Goal: Transaction & Acquisition: Purchase product/service

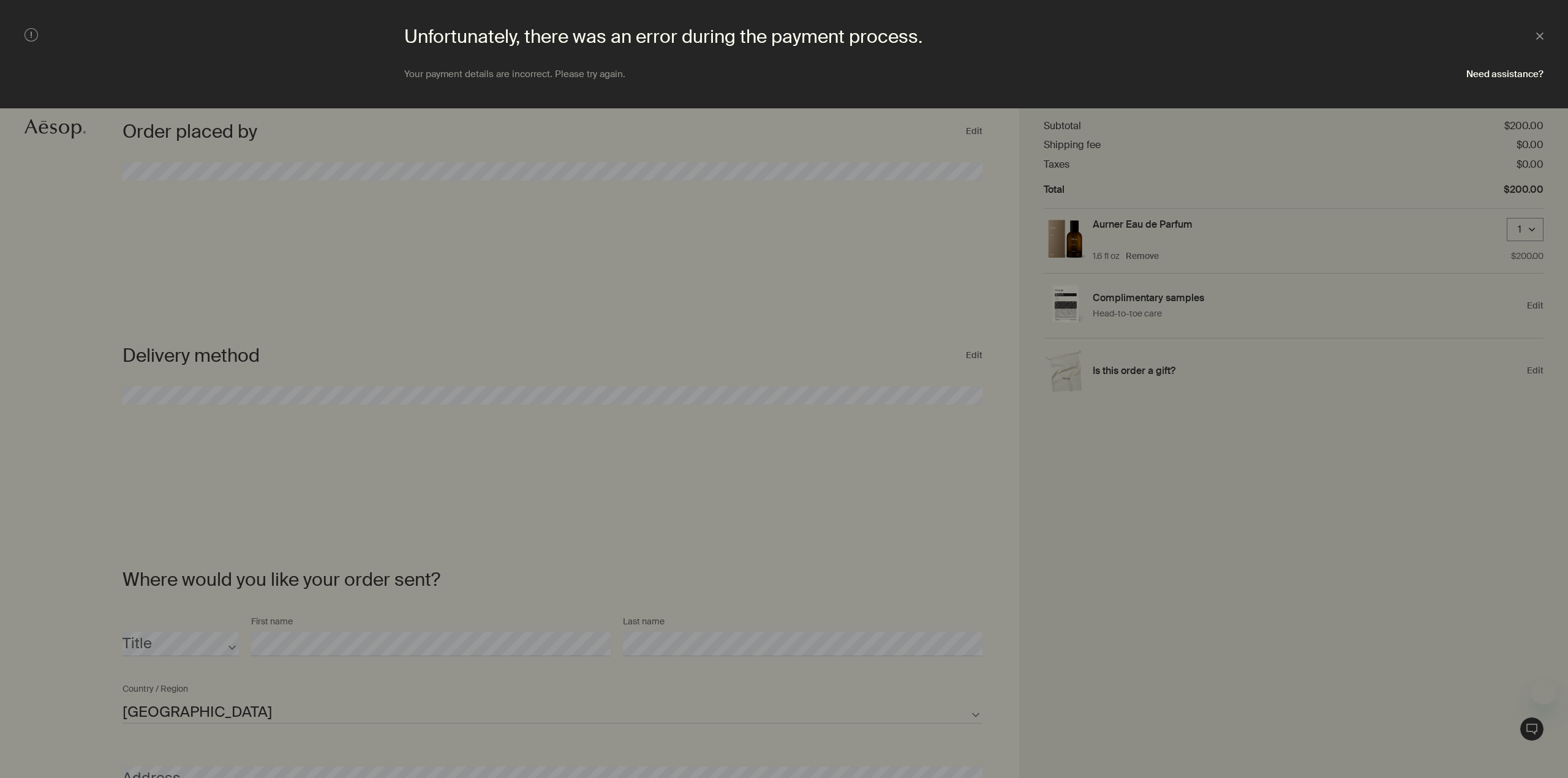
select select "US"
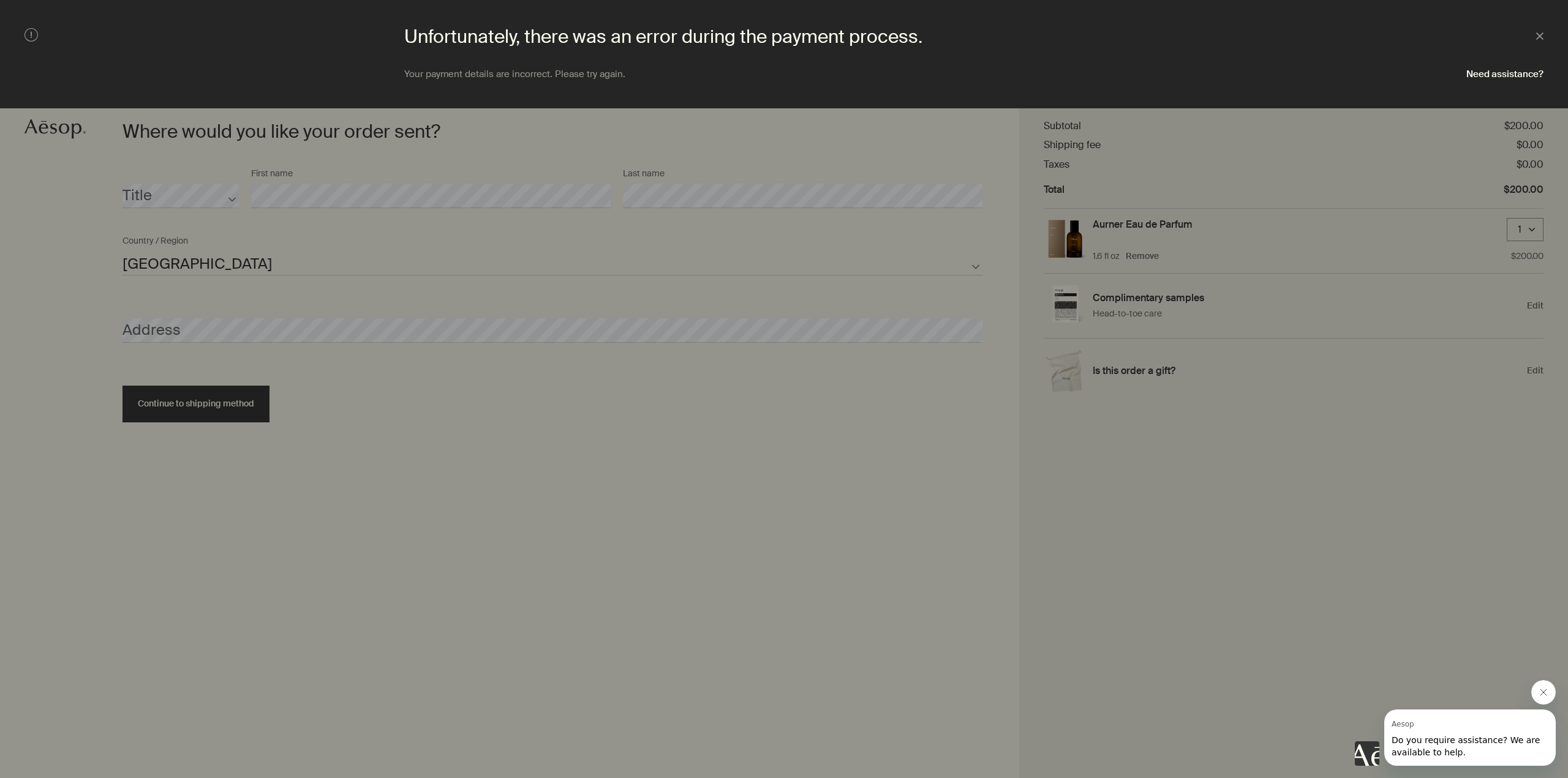
click at [262, 329] on div at bounding box center [784, 389] width 1568 height 778
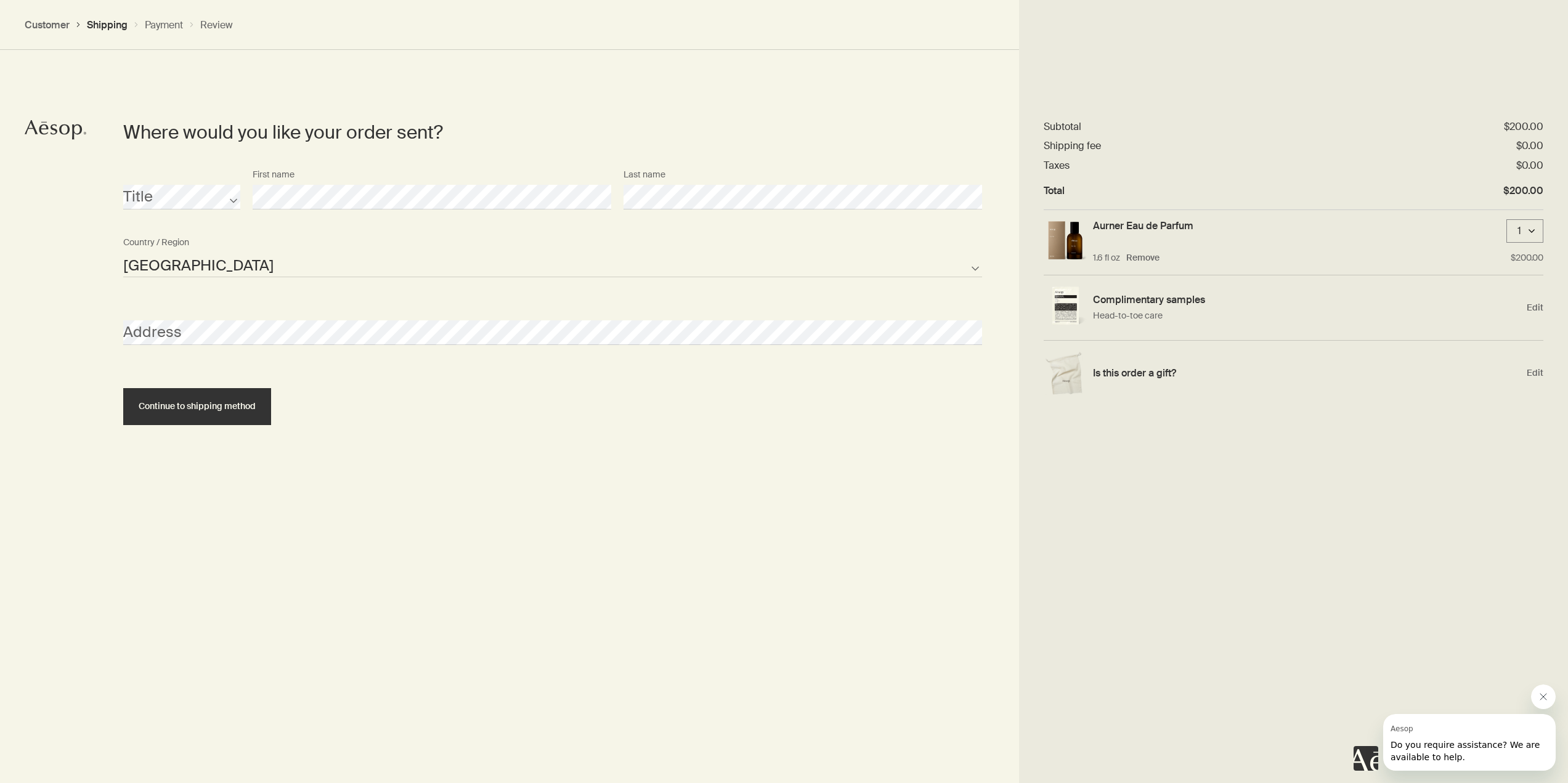
select select "US"
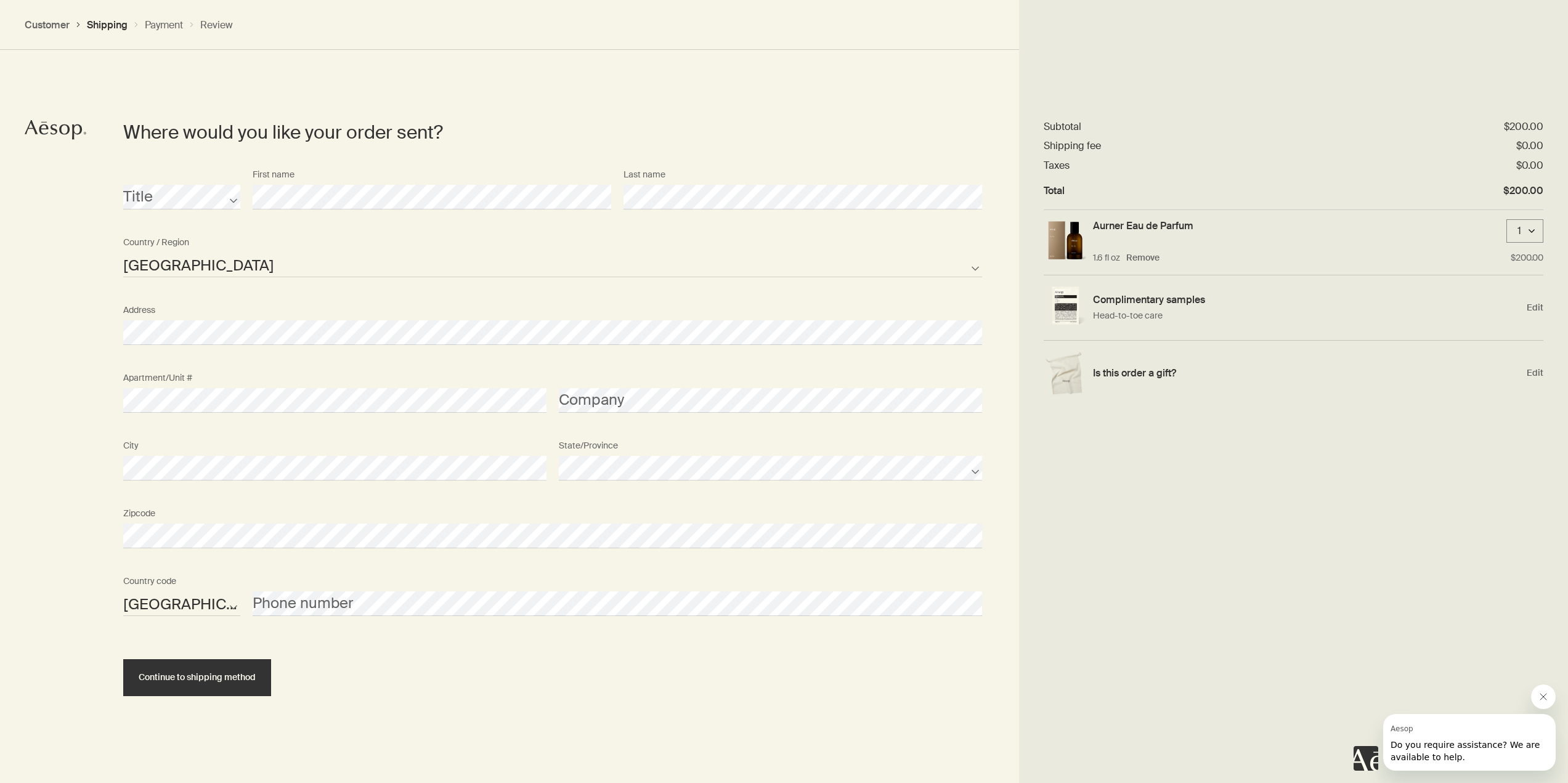
drag, startPoint x: 173, startPoint y: 338, endPoint x: 65, endPoint y: 400, distance: 124.5
click at [65, 400] on div "Where would you like your order sent? Title First name Last name United States …" at bounding box center [784, 430] width 1568 height 783
click at [226, 674] on span "Continue to shipping method" at bounding box center [196, 677] width 117 height 9
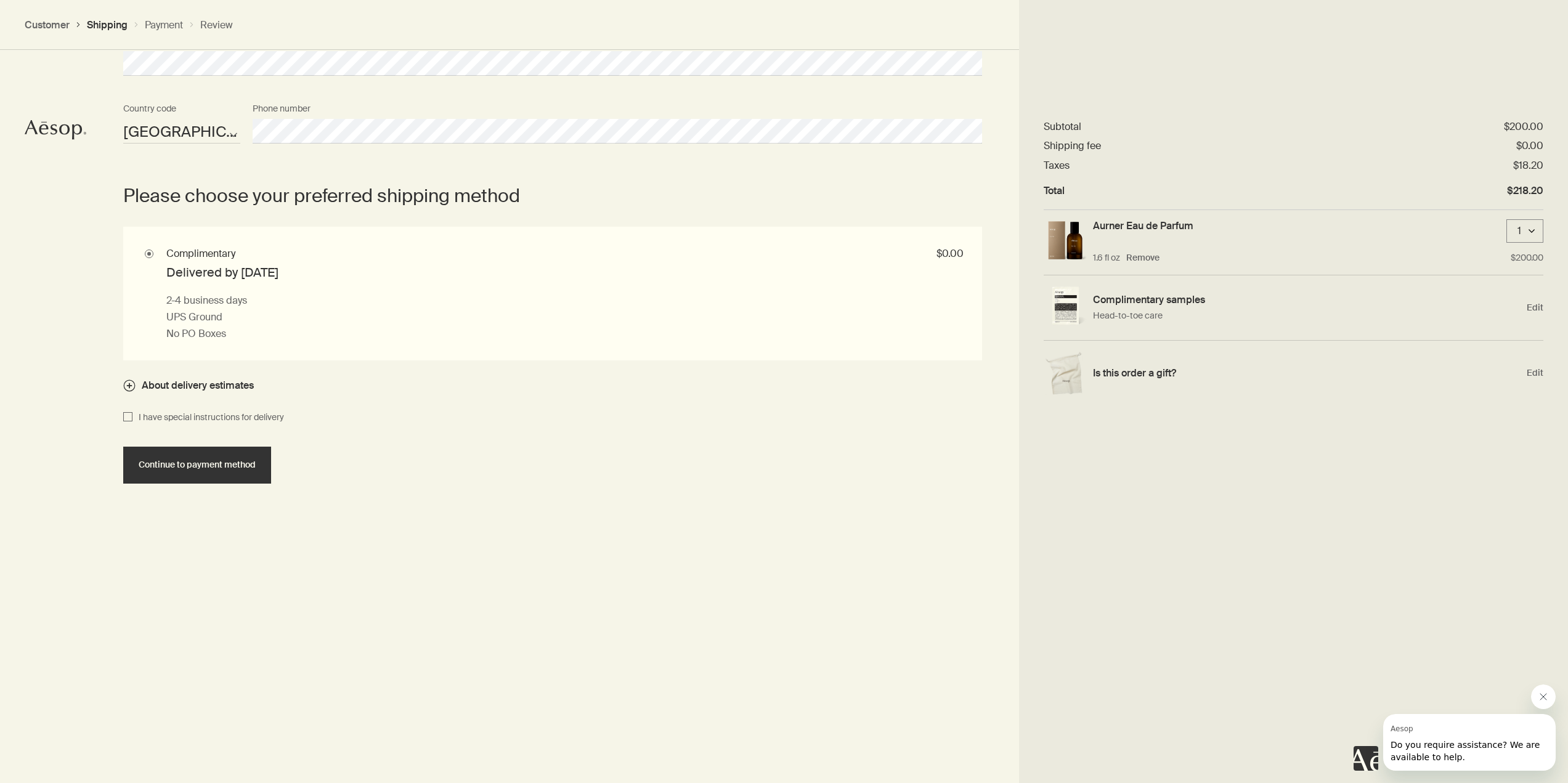
scroll to position [868, 0]
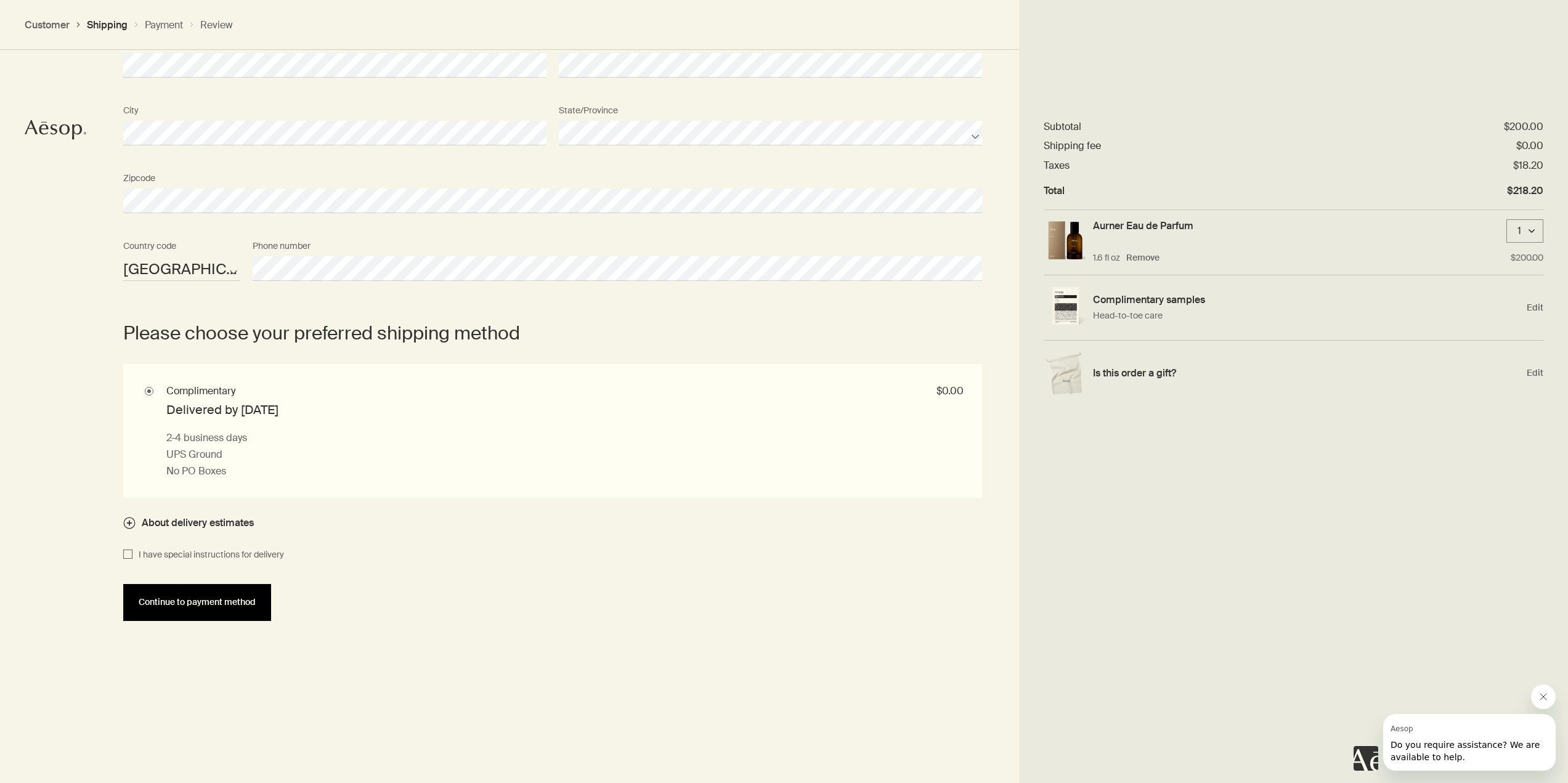
click at [207, 606] on span "Continue to payment method" at bounding box center [196, 602] width 117 height 9
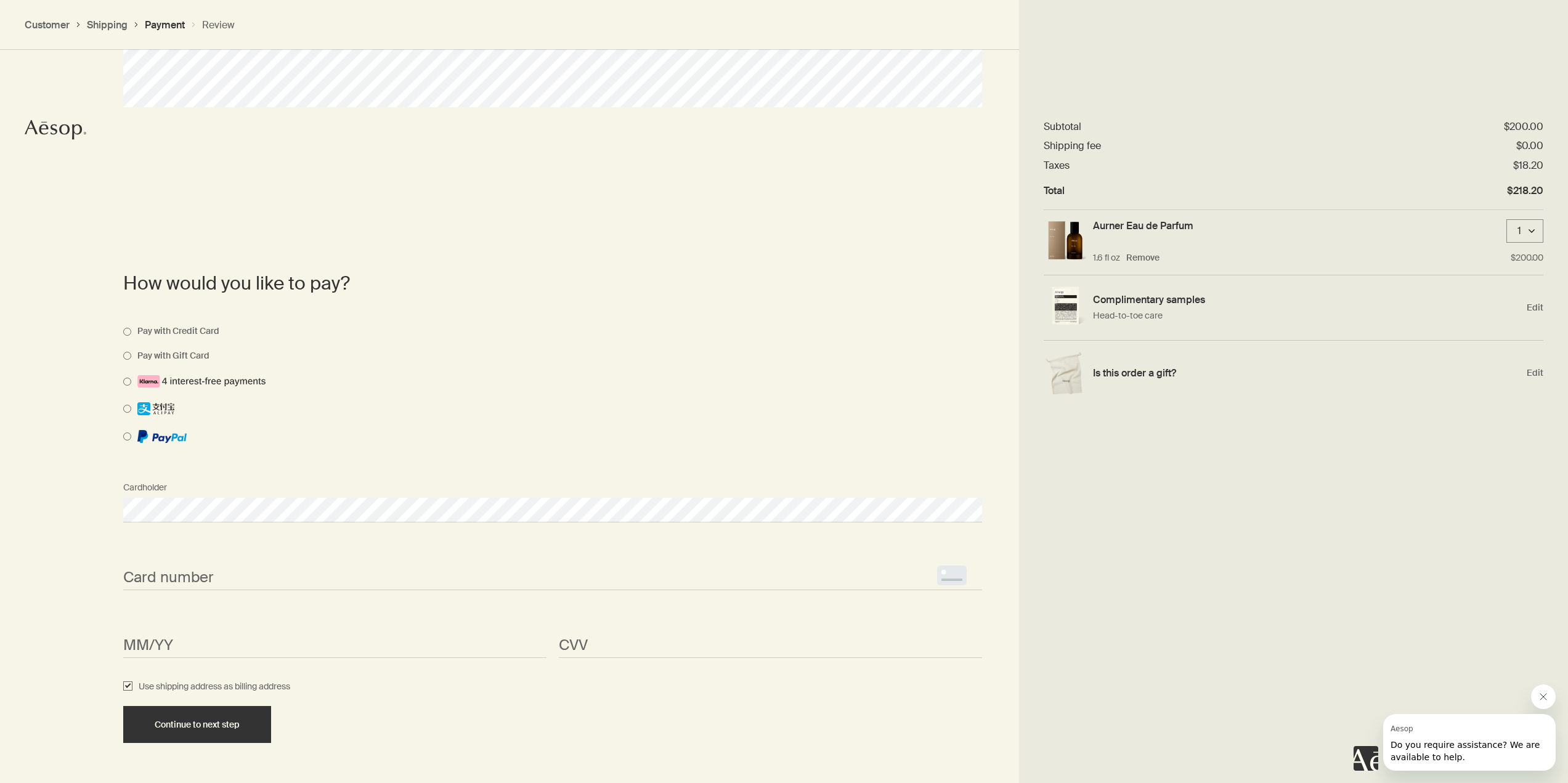
scroll to position [771, 0]
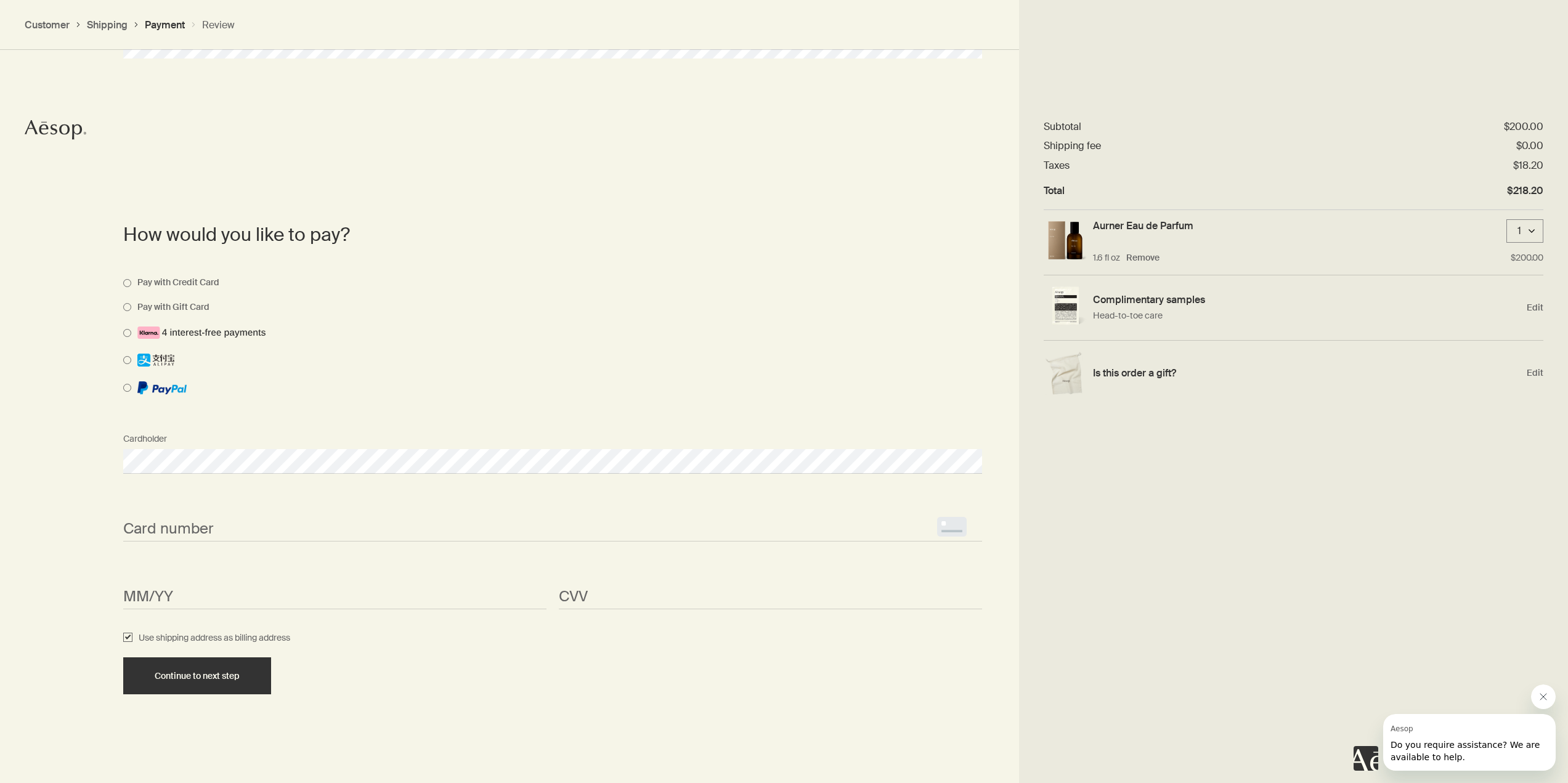
click at [69, 466] on div "How would you like to pay? Pay with Credit Card Pay with Gift Card Cardholder C…" at bounding box center [784, 532] width 1568 height 783
click at [235, 688] on button "Continue to next step" at bounding box center [197, 676] width 148 height 37
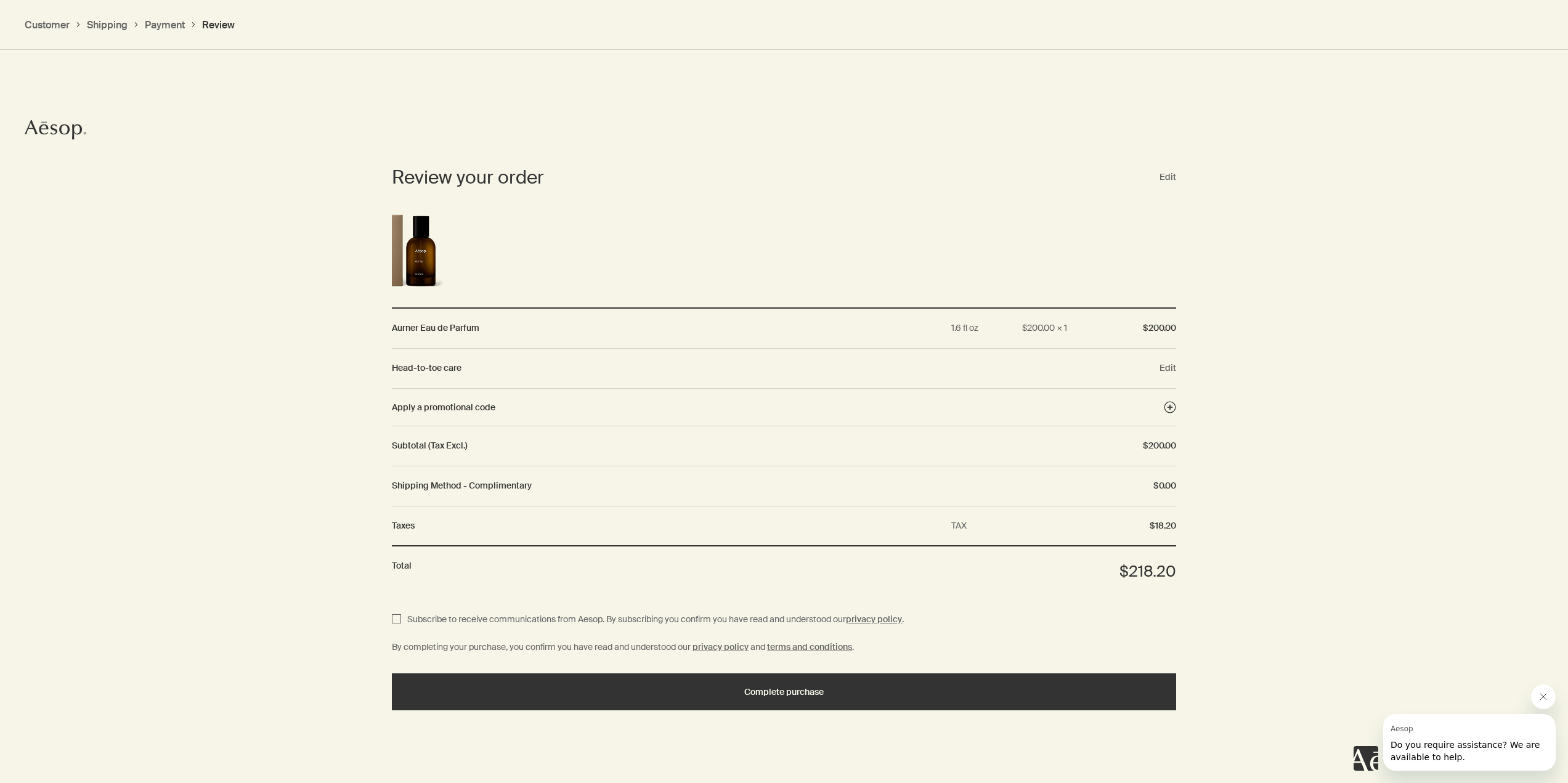
scroll to position [1070, 0]
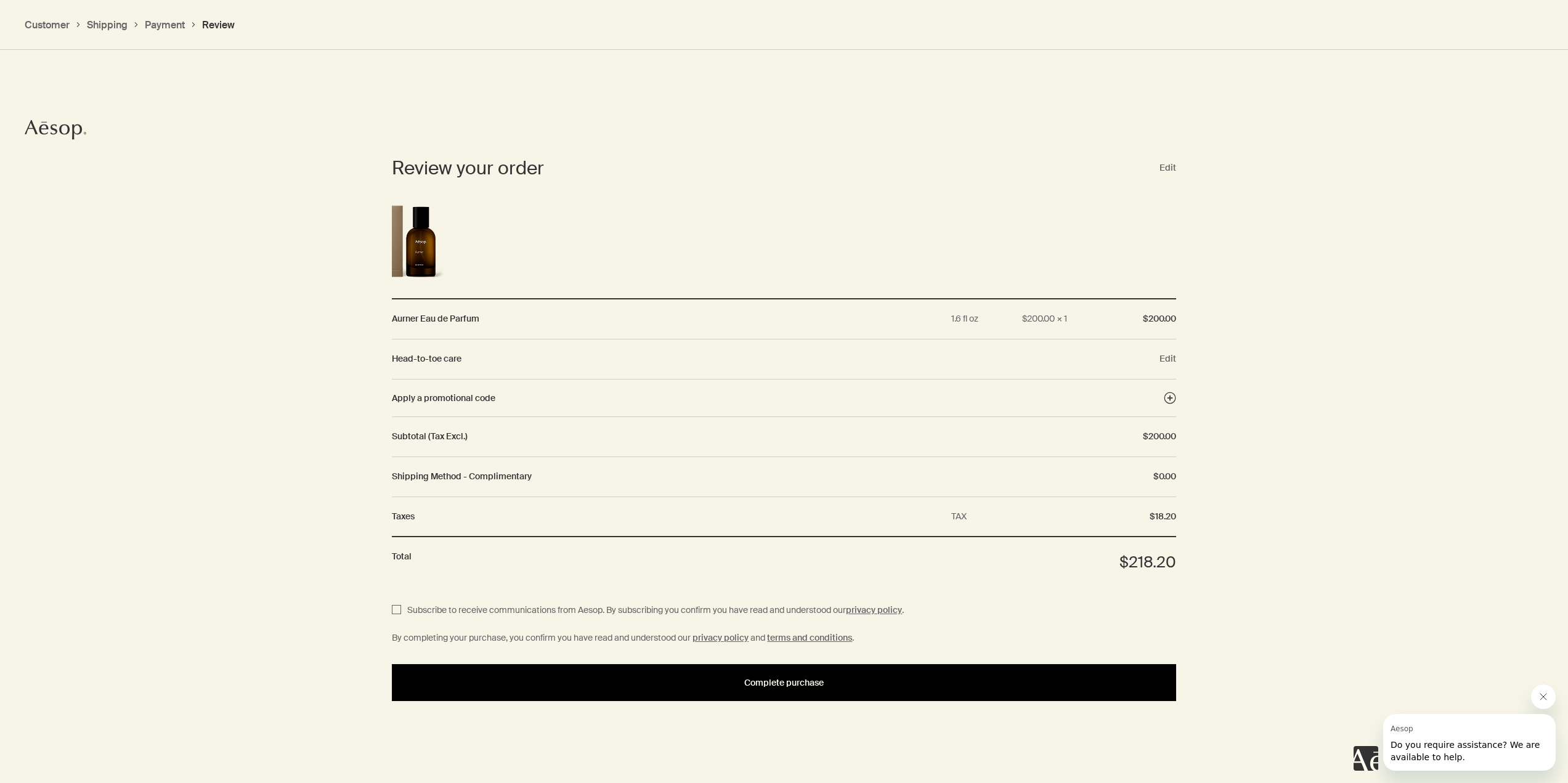
click at [731, 678] on div "Complete purchase" at bounding box center [784, 682] width 755 height 9
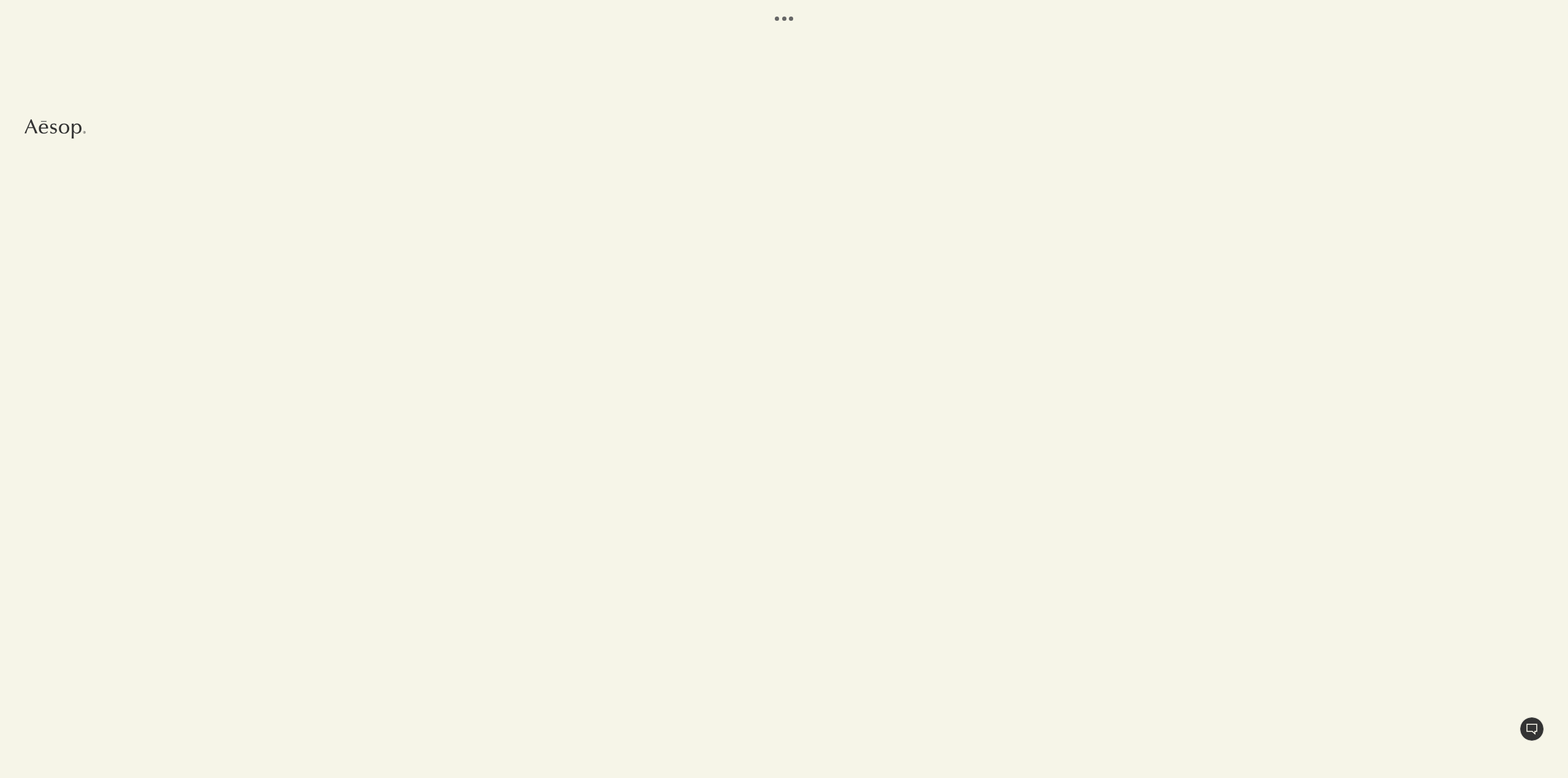
select select "US"
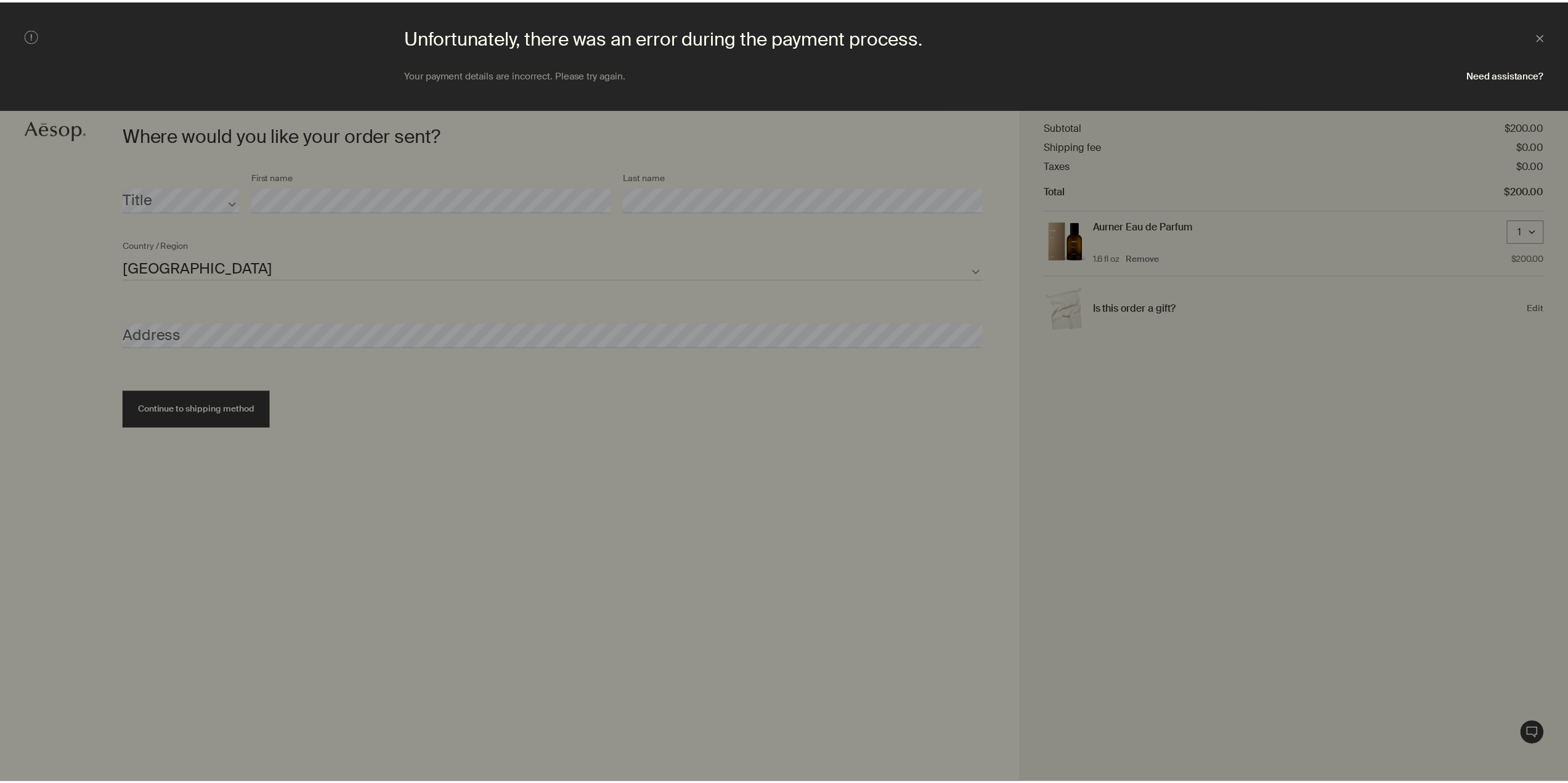
scroll to position [533, 0]
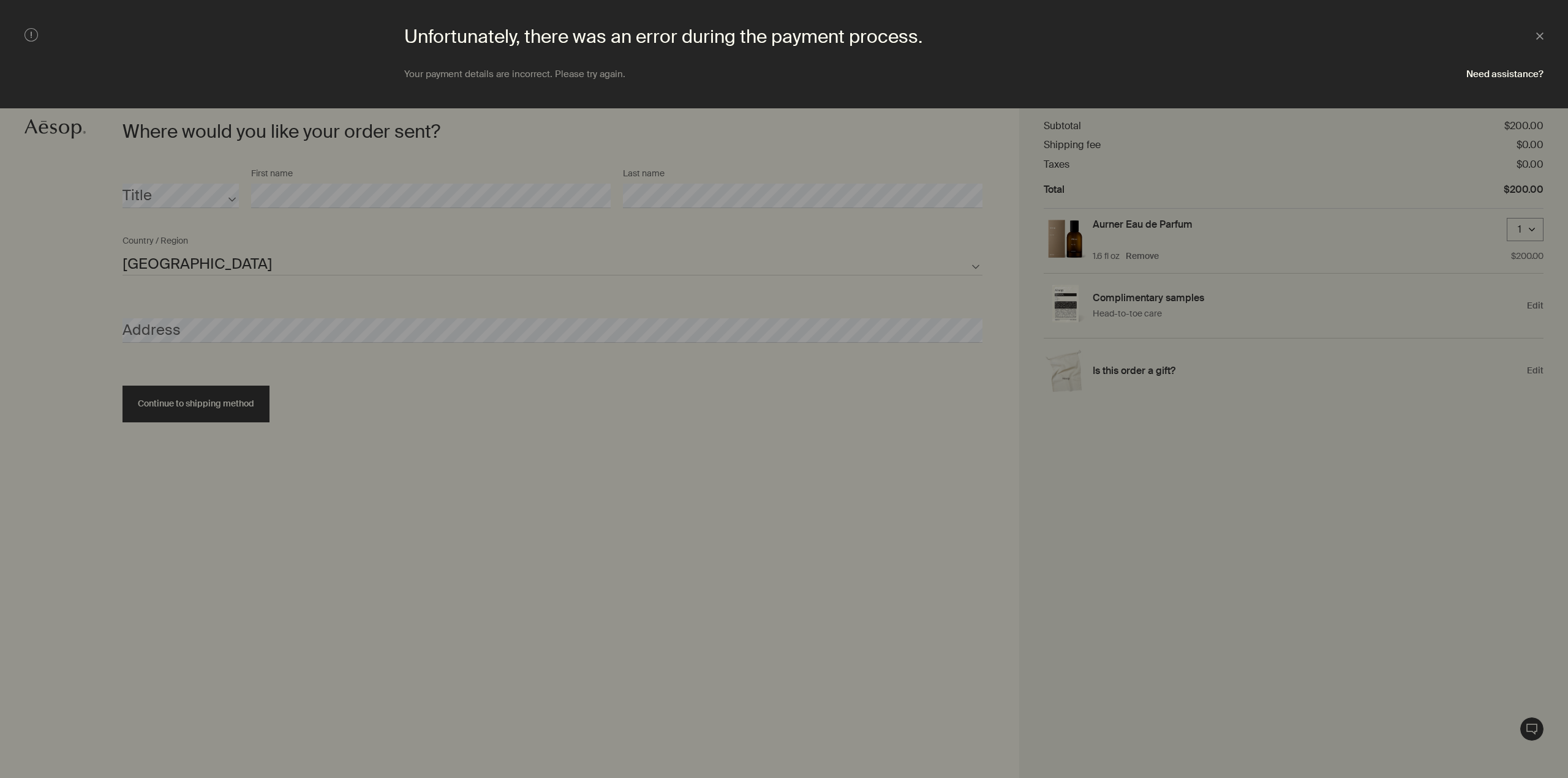
click at [293, 260] on div at bounding box center [784, 389] width 1568 height 778
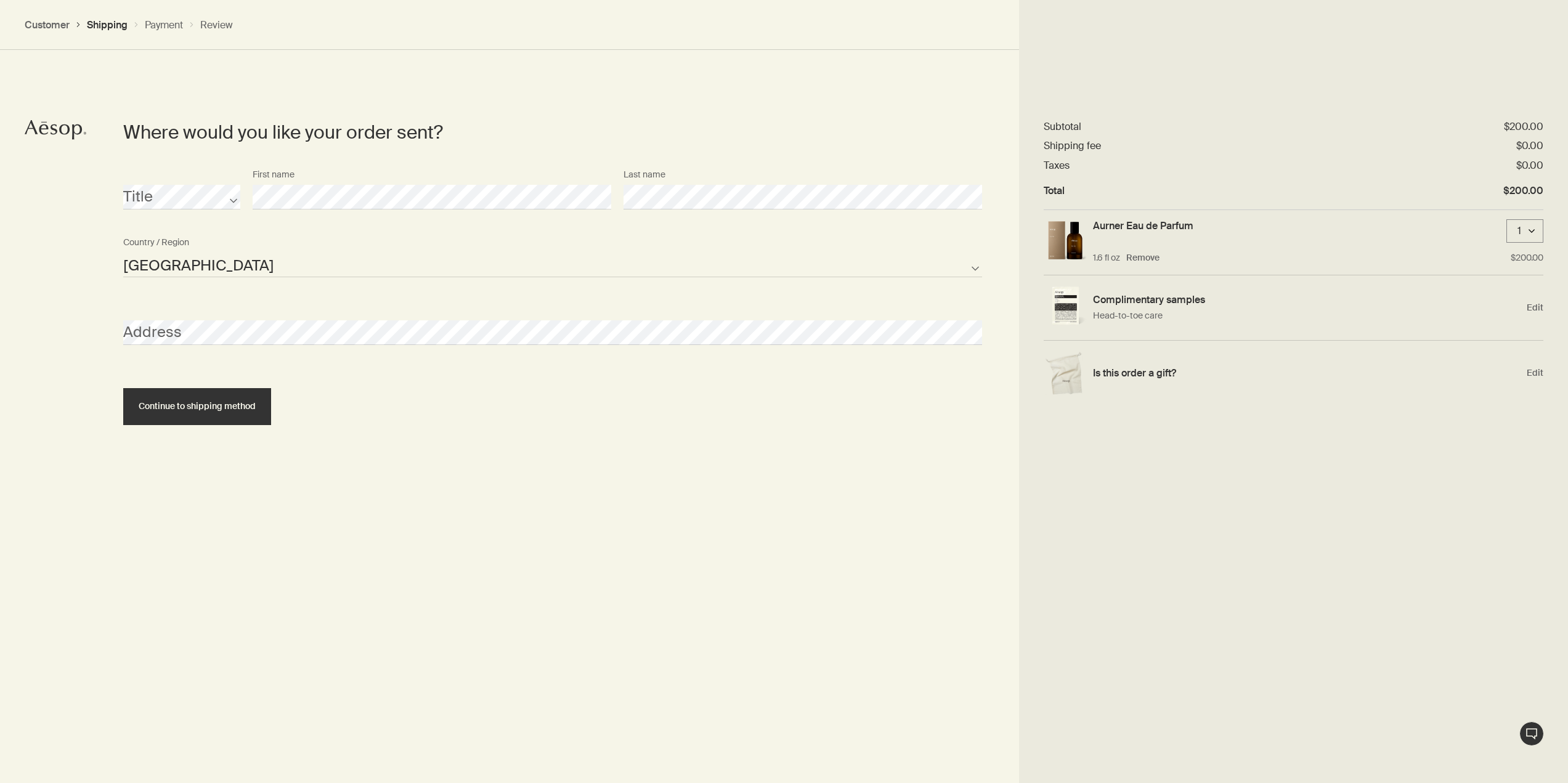
click at [277, 265] on select "United States of America Not listed" at bounding box center [552, 265] width 859 height 25
click at [123, 252] on select "United States of America Not listed" at bounding box center [552, 265] width 859 height 25
select select "US"
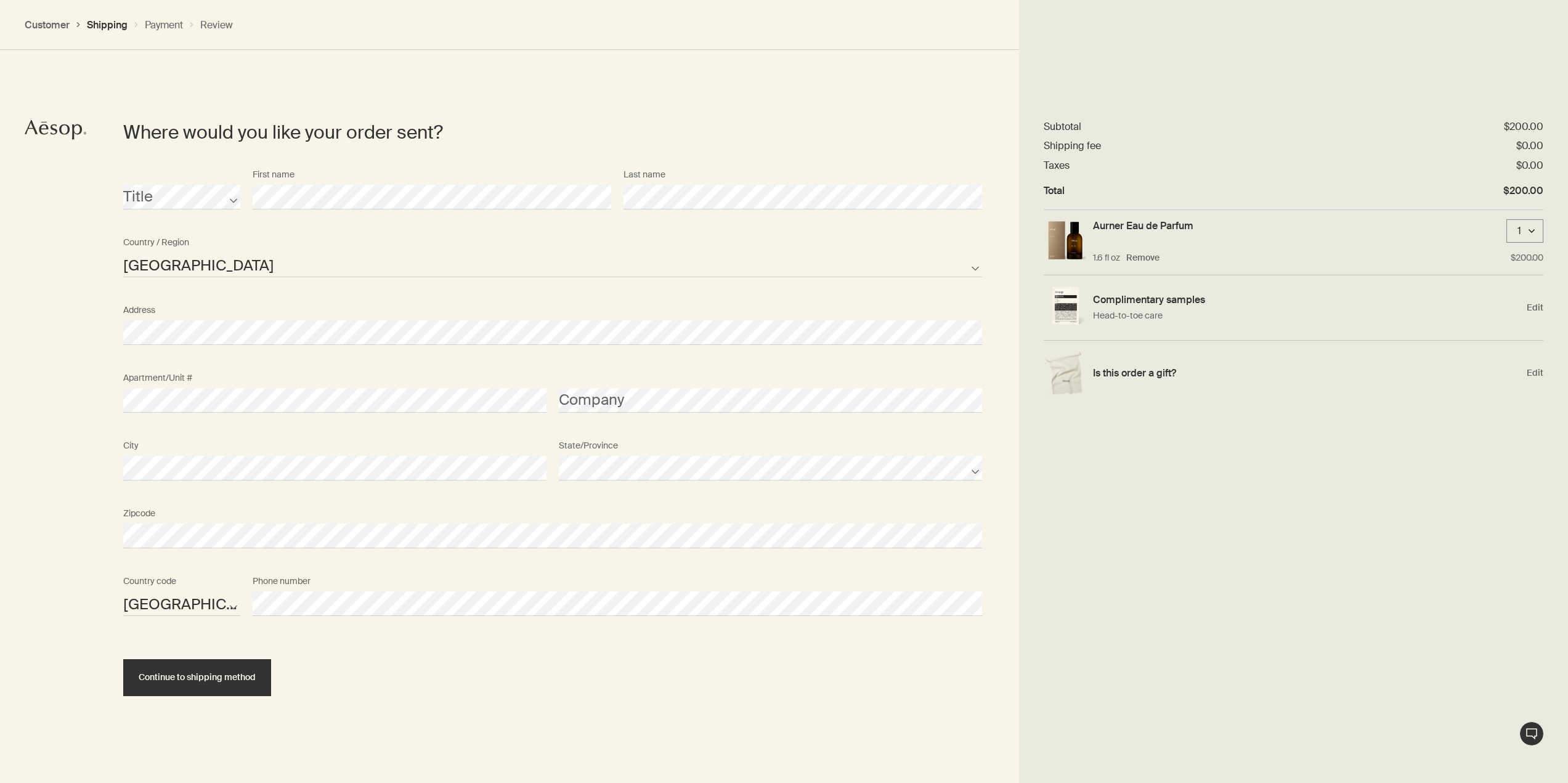
click at [47, 396] on div "Where would you like your order sent? Title First name Last name United States …" at bounding box center [784, 430] width 1568 height 783
click at [237, 680] on span "Continue to shipping method" at bounding box center [196, 677] width 117 height 9
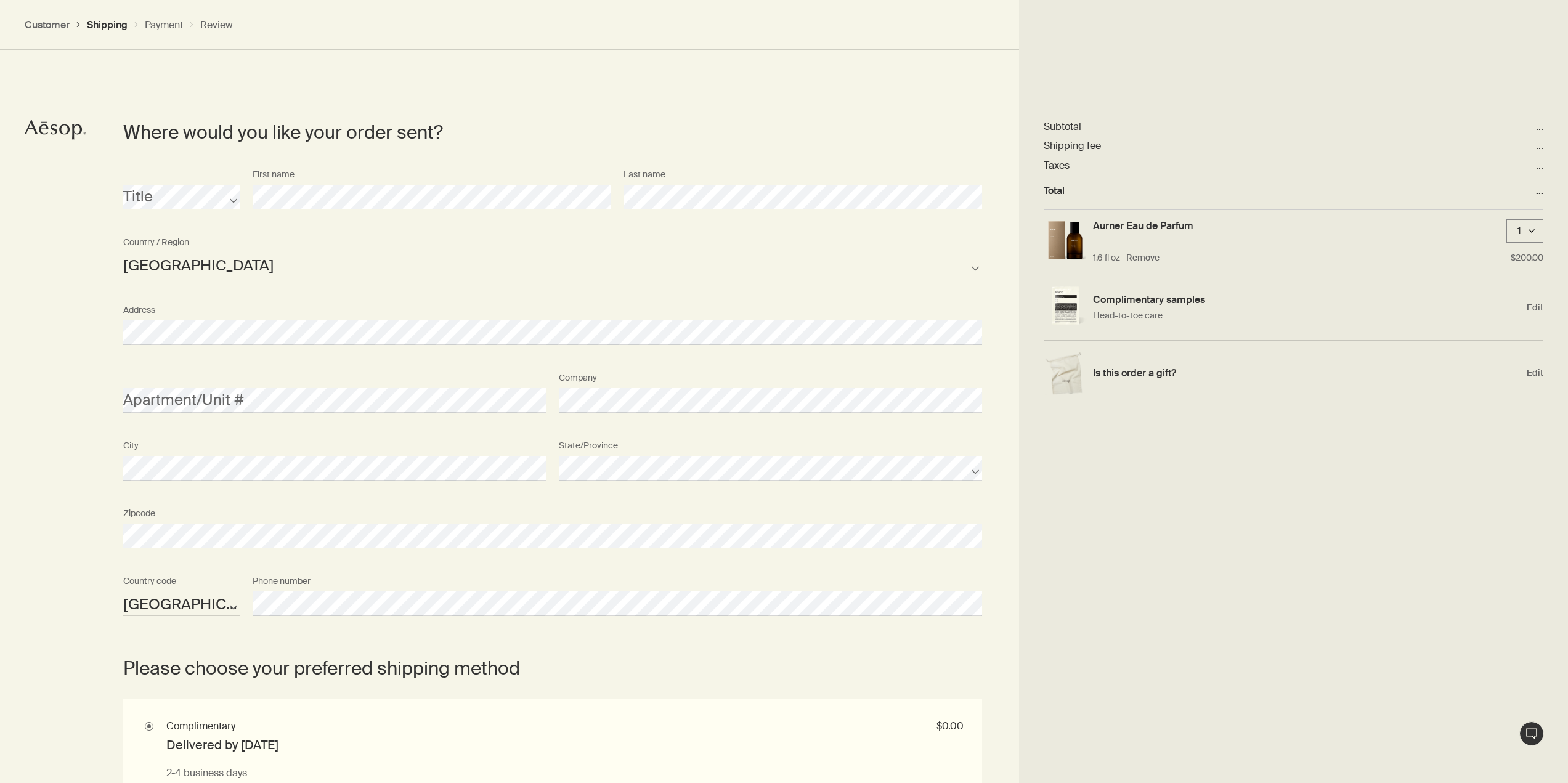
click at [196, 536] on div "Title First name Last name United States of America Not listed Country / Region…" at bounding box center [552, 400] width 859 height 474
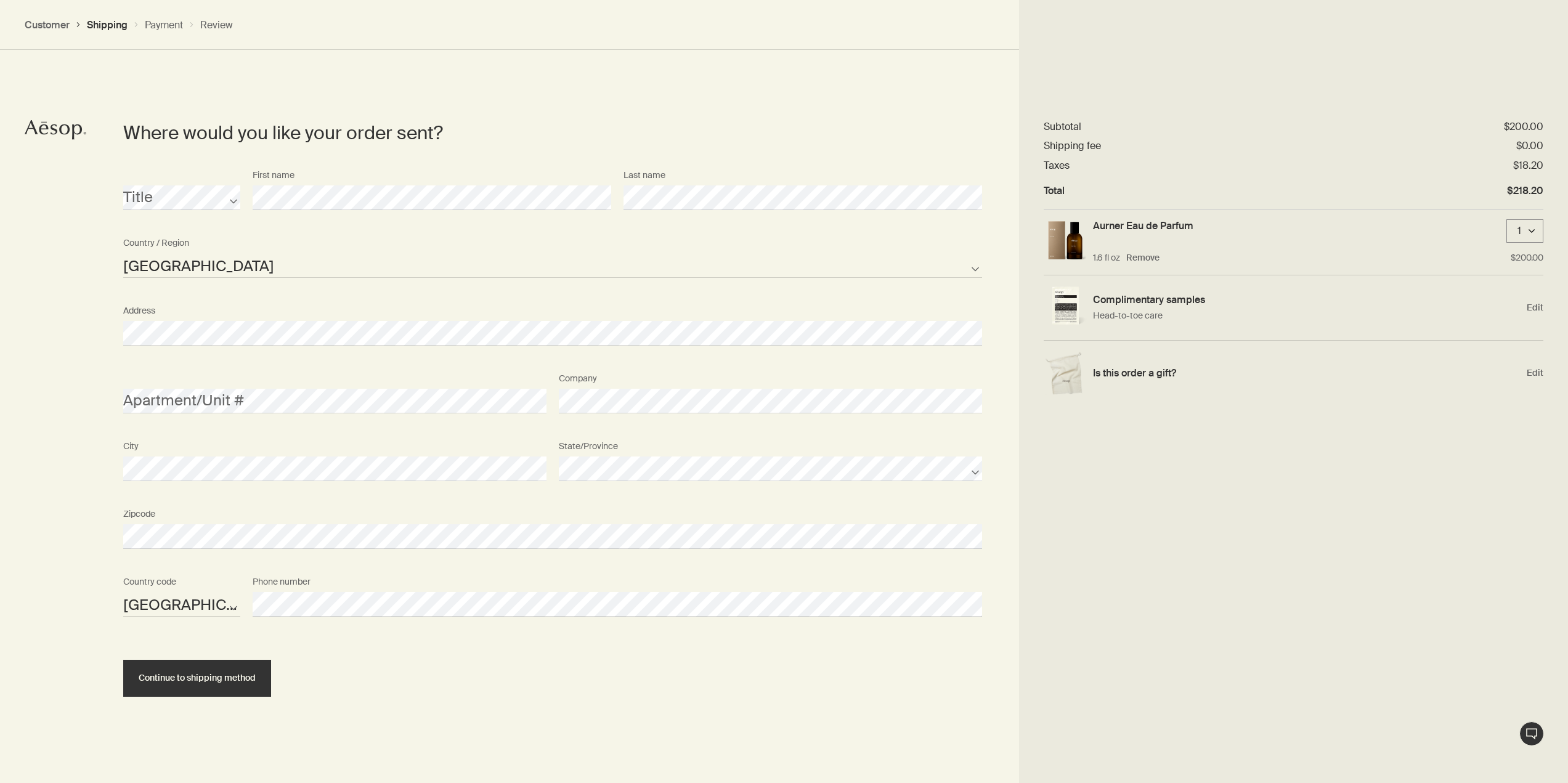
scroll to position [571, 0]
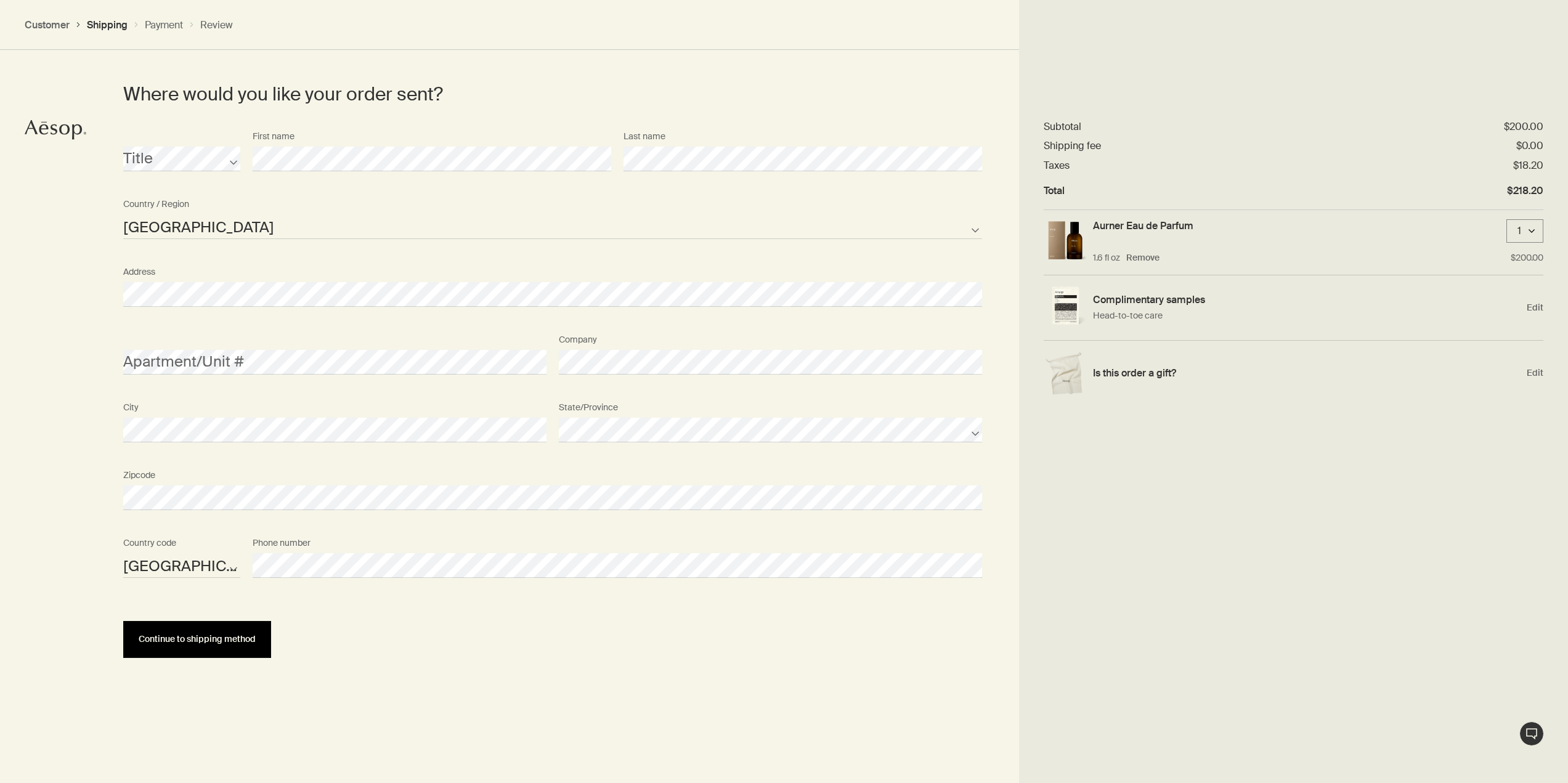
click at [233, 624] on button "Continue to shipping method" at bounding box center [197, 640] width 148 height 37
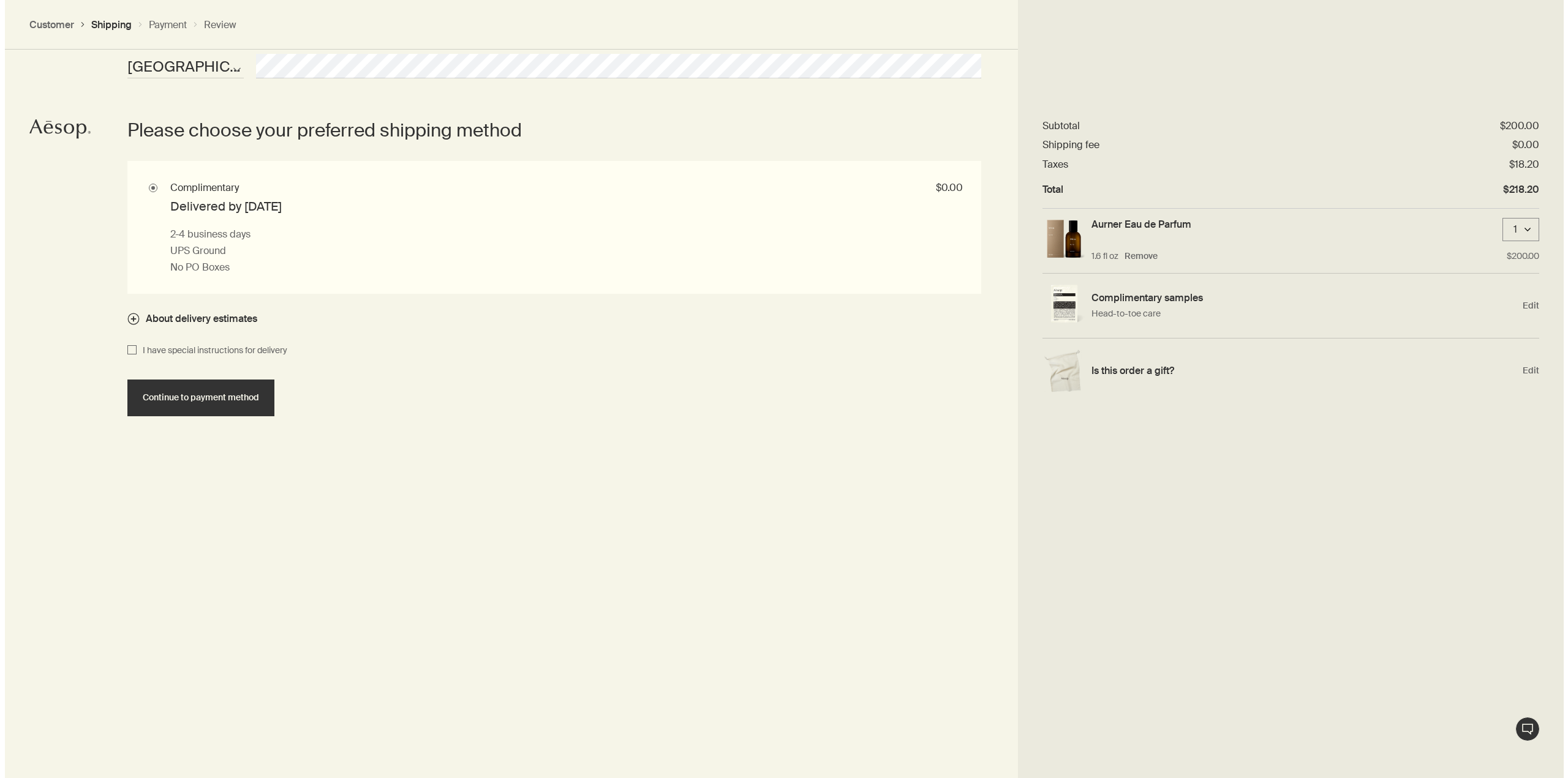
scroll to position [1067, 0]
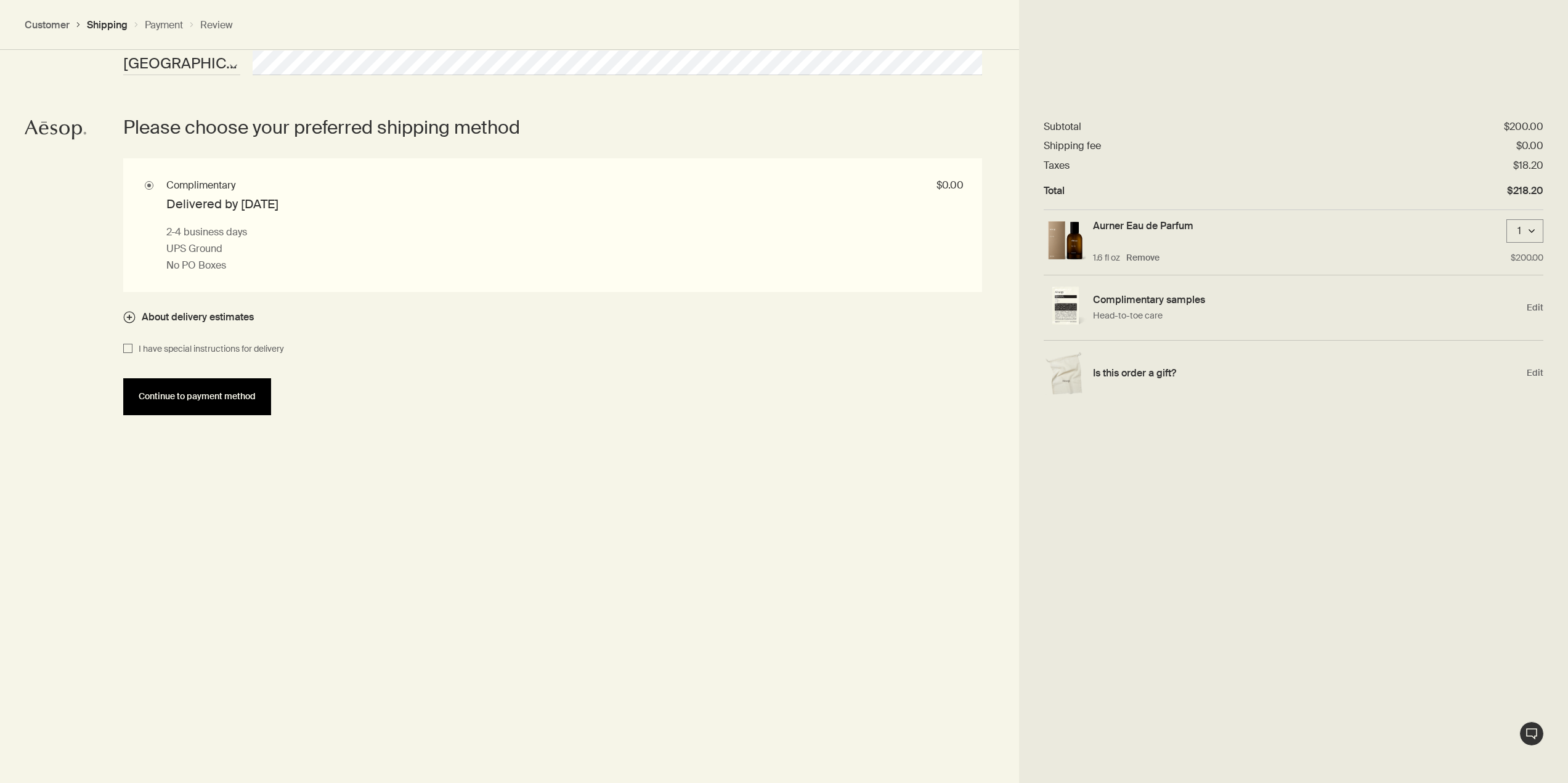
click at [223, 396] on span "Continue to payment method" at bounding box center [196, 396] width 117 height 9
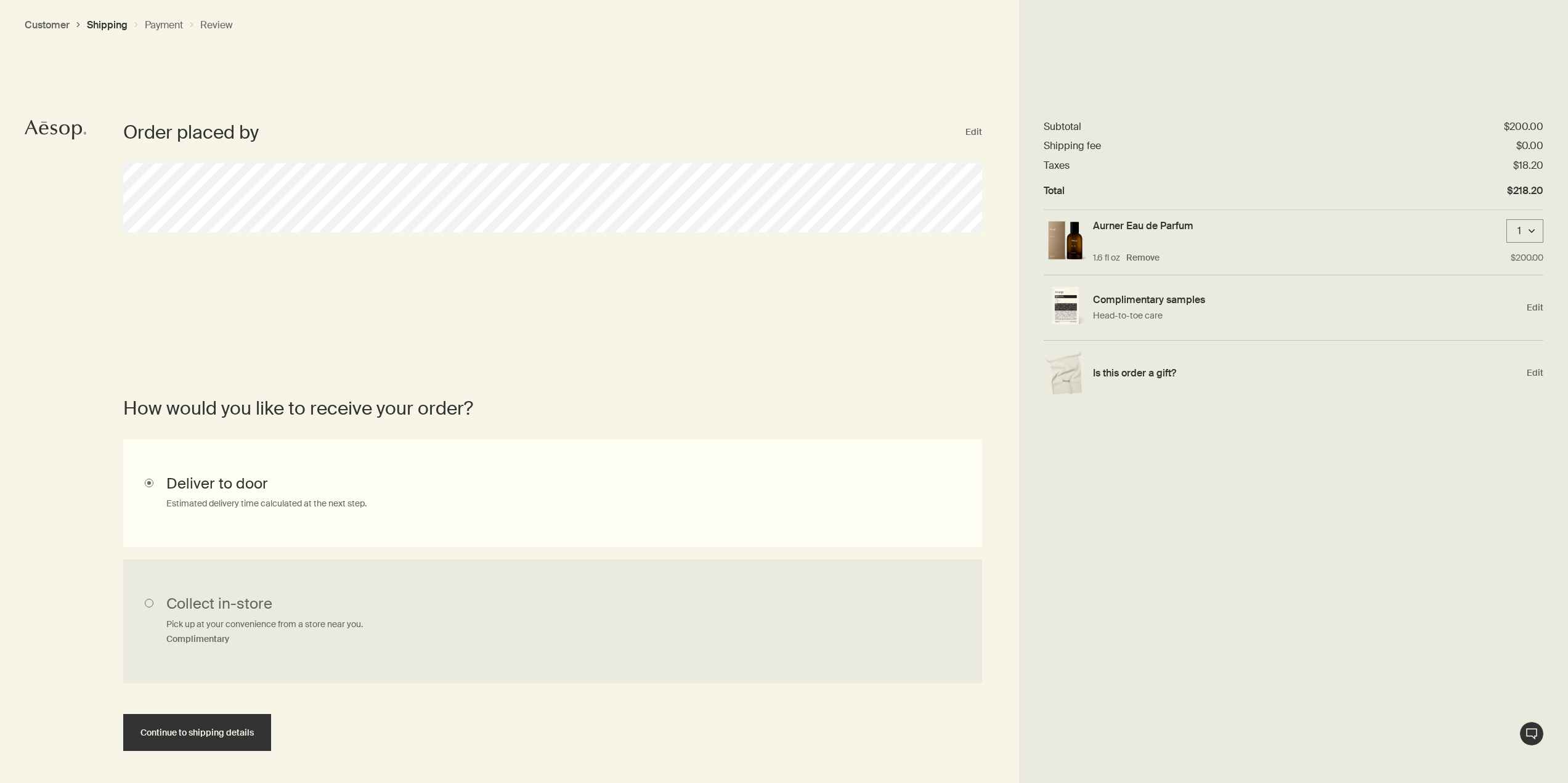
click at [1140, 228] on h3 "Aurner Eau de Parfum" at bounding box center [1143, 226] width 101 height 13
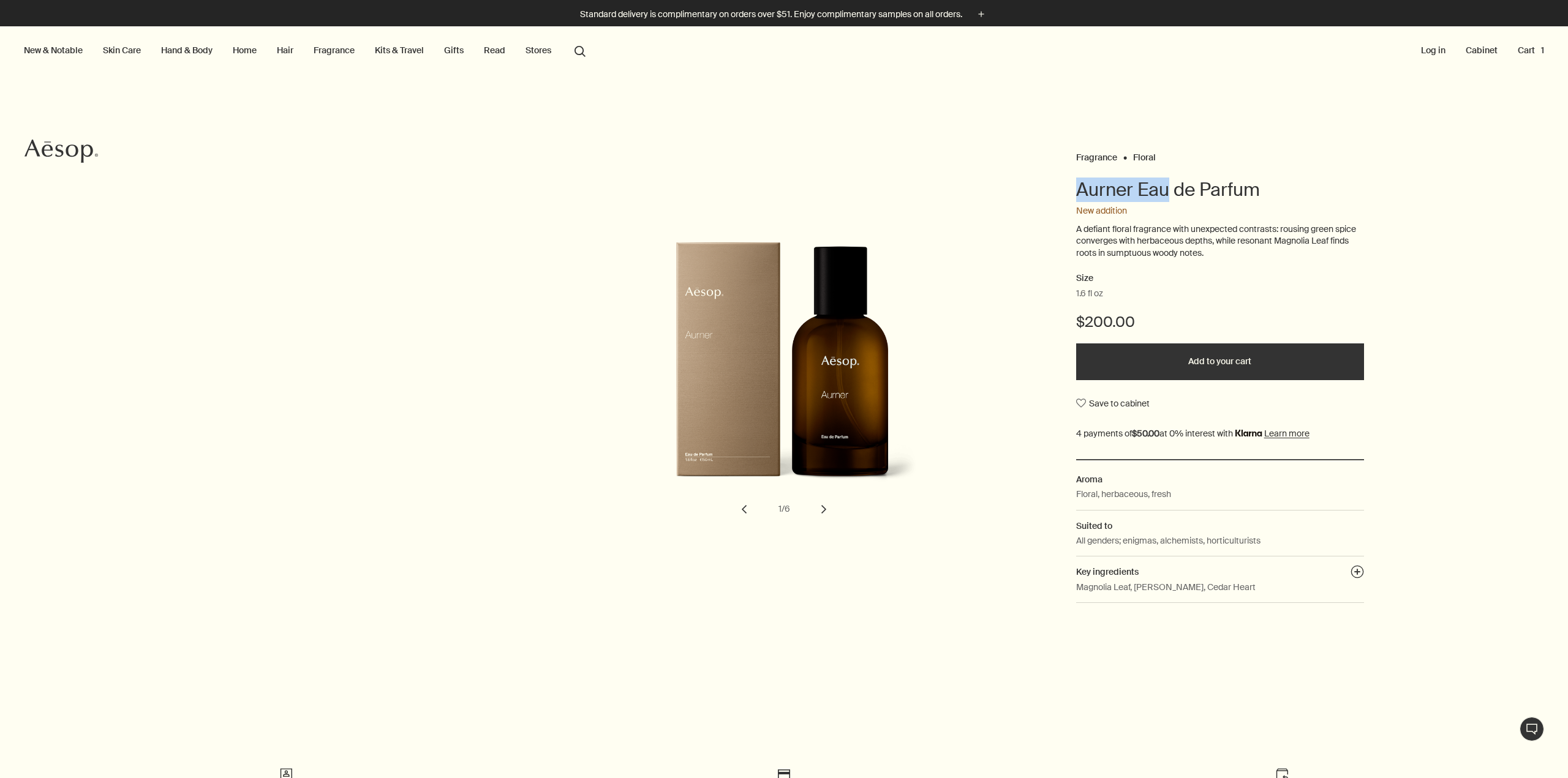
drag, startPoint x: 1060, startPoint y: 185, endPoint x: 1163, endPoint y: 190, distance: 103.1
click at [1163, 190] on div "Fragrance Floral Aurner Eau de Parfum New addition A defiant floral fragrance w…" at bounding box center [784, 380] width 1568 height 463
click at [1137, 218] on div "Aurner Eau de Parfum New addition A defiant floral fragrance with unexpected co…" at bounding box center [1220, 395] width 288 height 434
drag, startPoint x: 1072, startPoint y: 194, endPoint x: 1158, endPoint y: 190, distance: 86.1
click at [1158, 190] on h1 "Aurner Eau de Parfum" at bounding box center [1220, 190] width 288 height 25
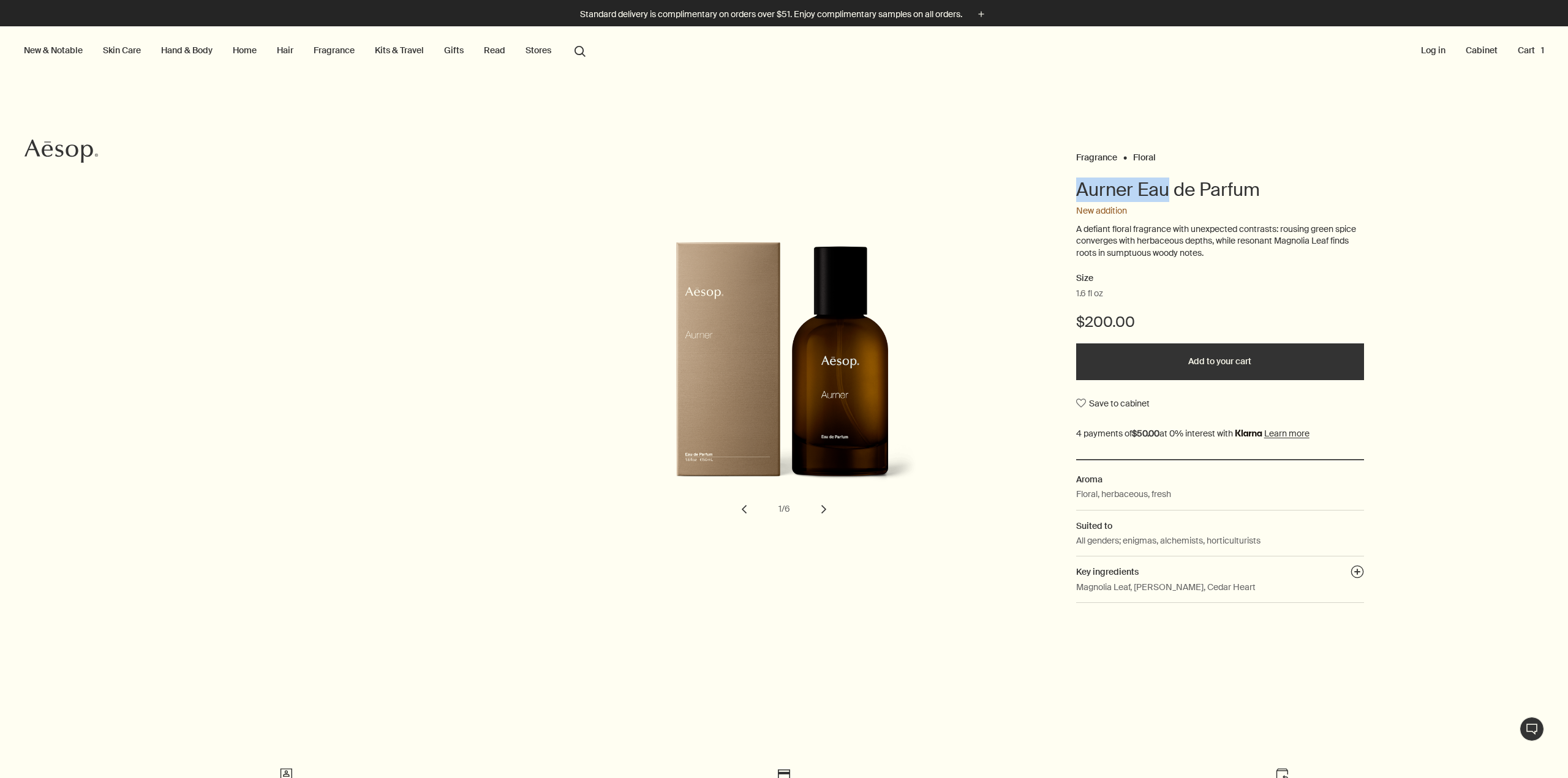
copy h1 "Aurner Eau"
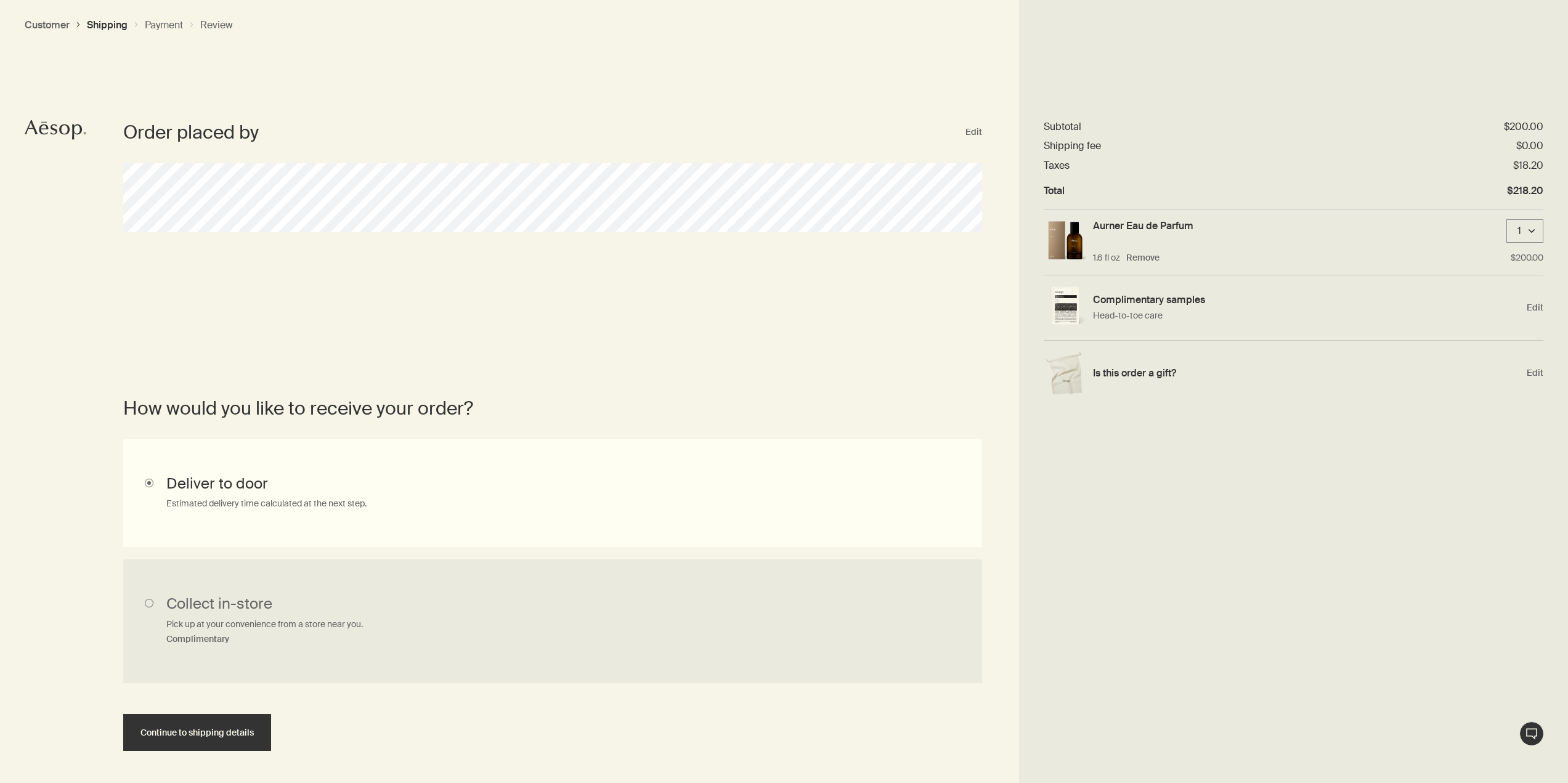
click at [33, 28] on button "Customer" at bounding box center [47, 25] width 45 height 13
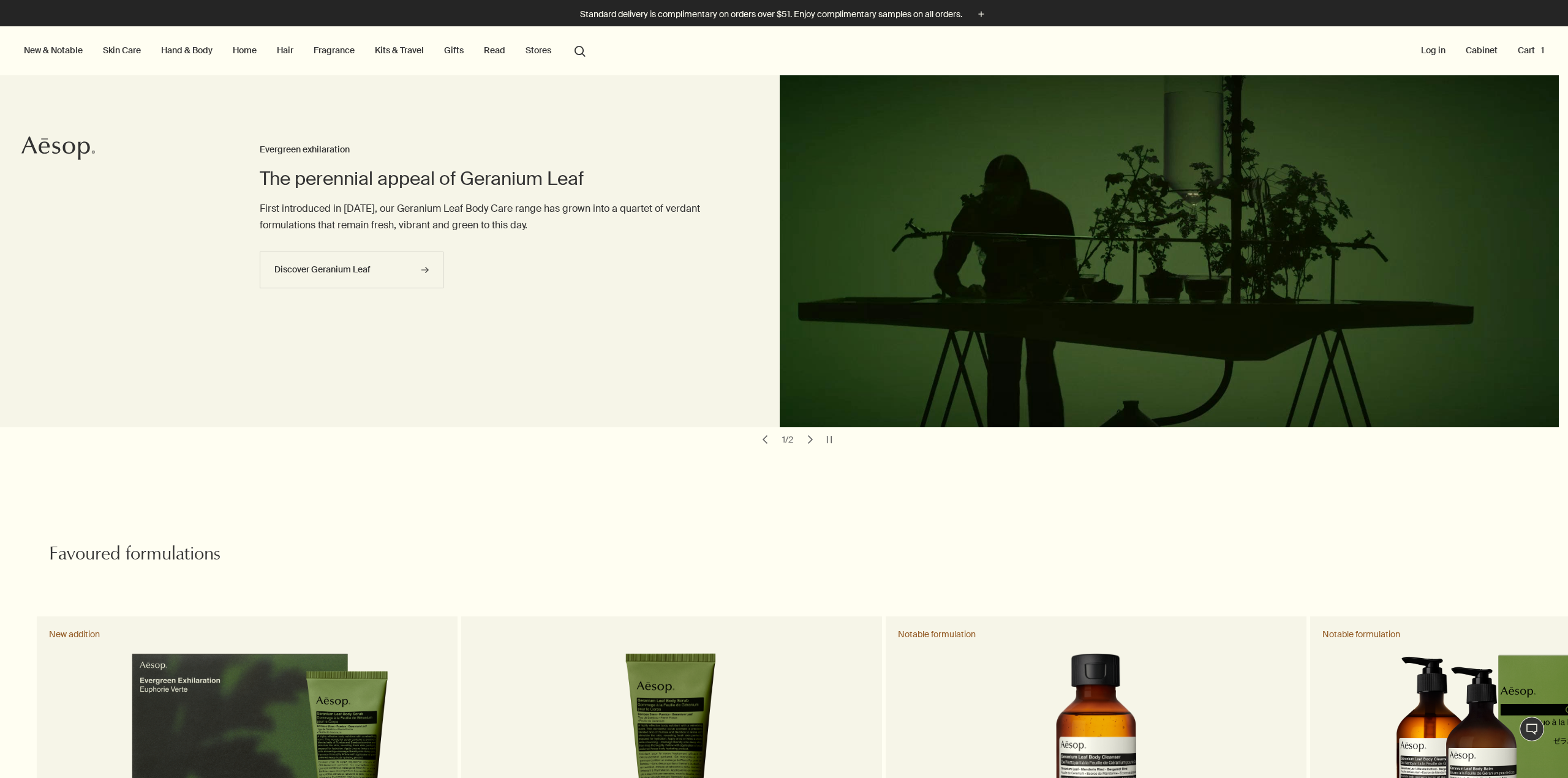
click at [121, 49] on link "Skin Care" at bounding box center [121, 50] width 43 height 16
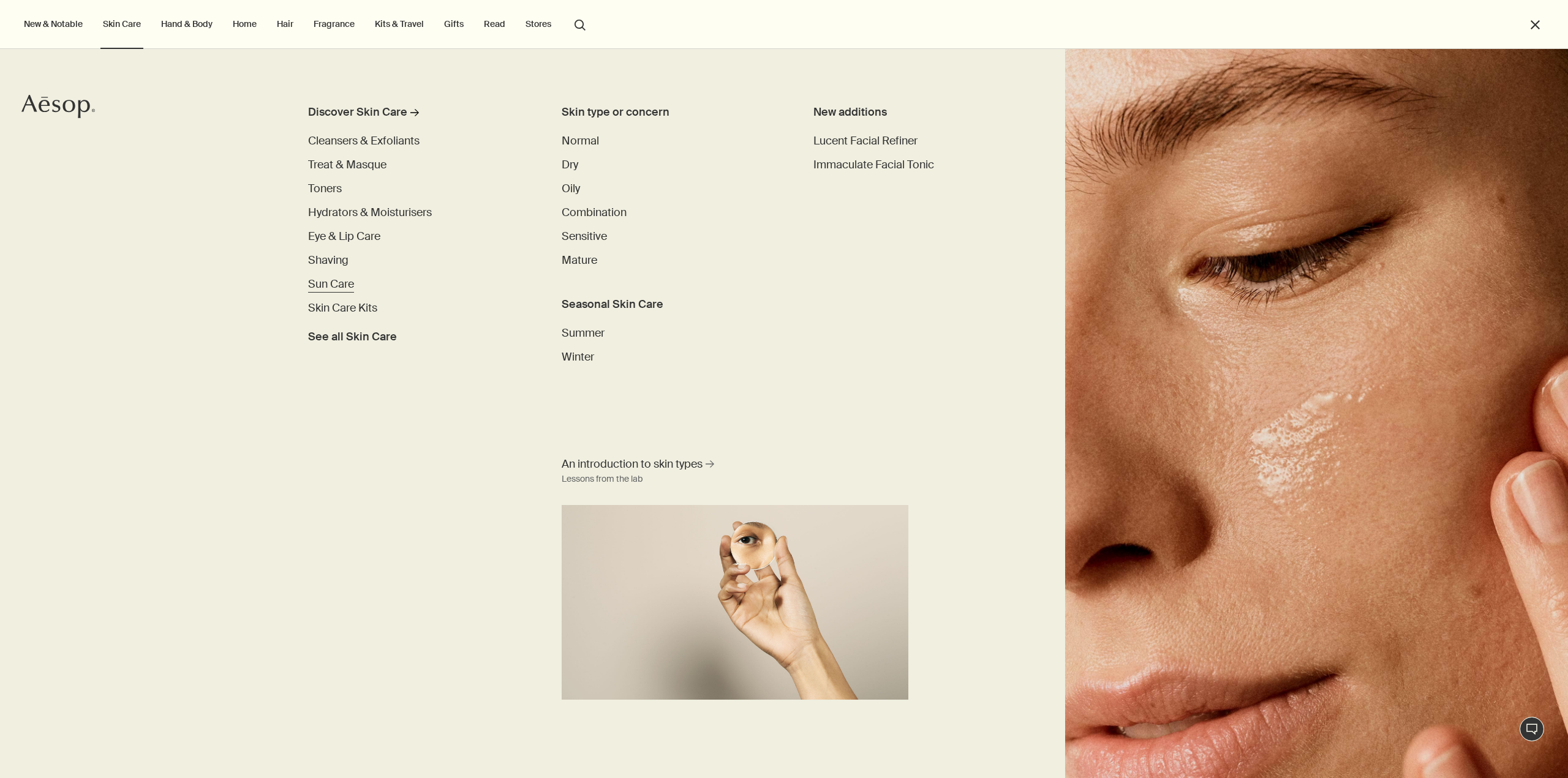
click at [343, 288] on span "Sun Care" at bounding box center [331, 284] width 46 height 15
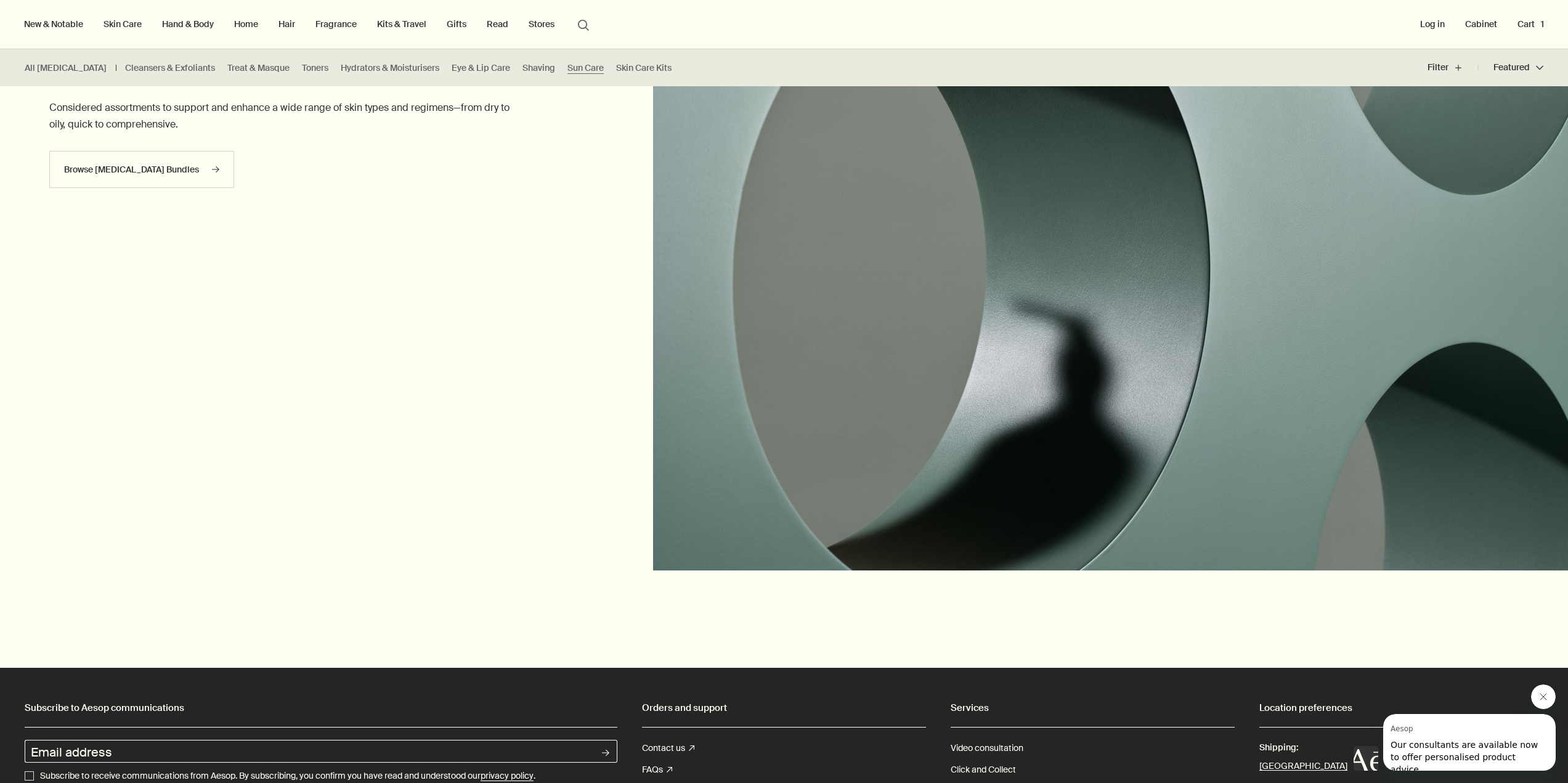
scroll to position [870, 0]
